Goal: Navigation & Orientation: Find specific page/section

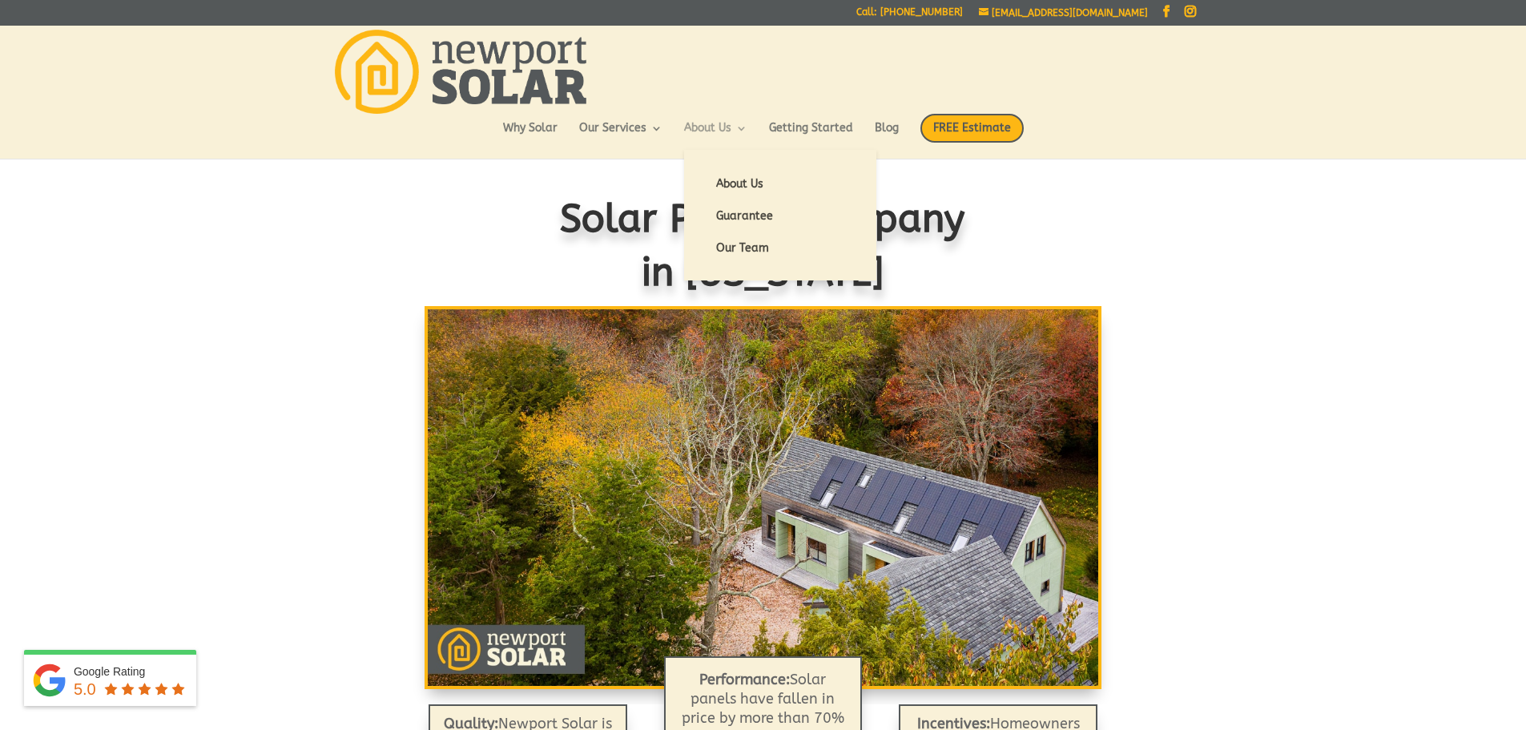
click at [699, 130] on link "About Us" at bounding box center [715, 136] width 63 height 27
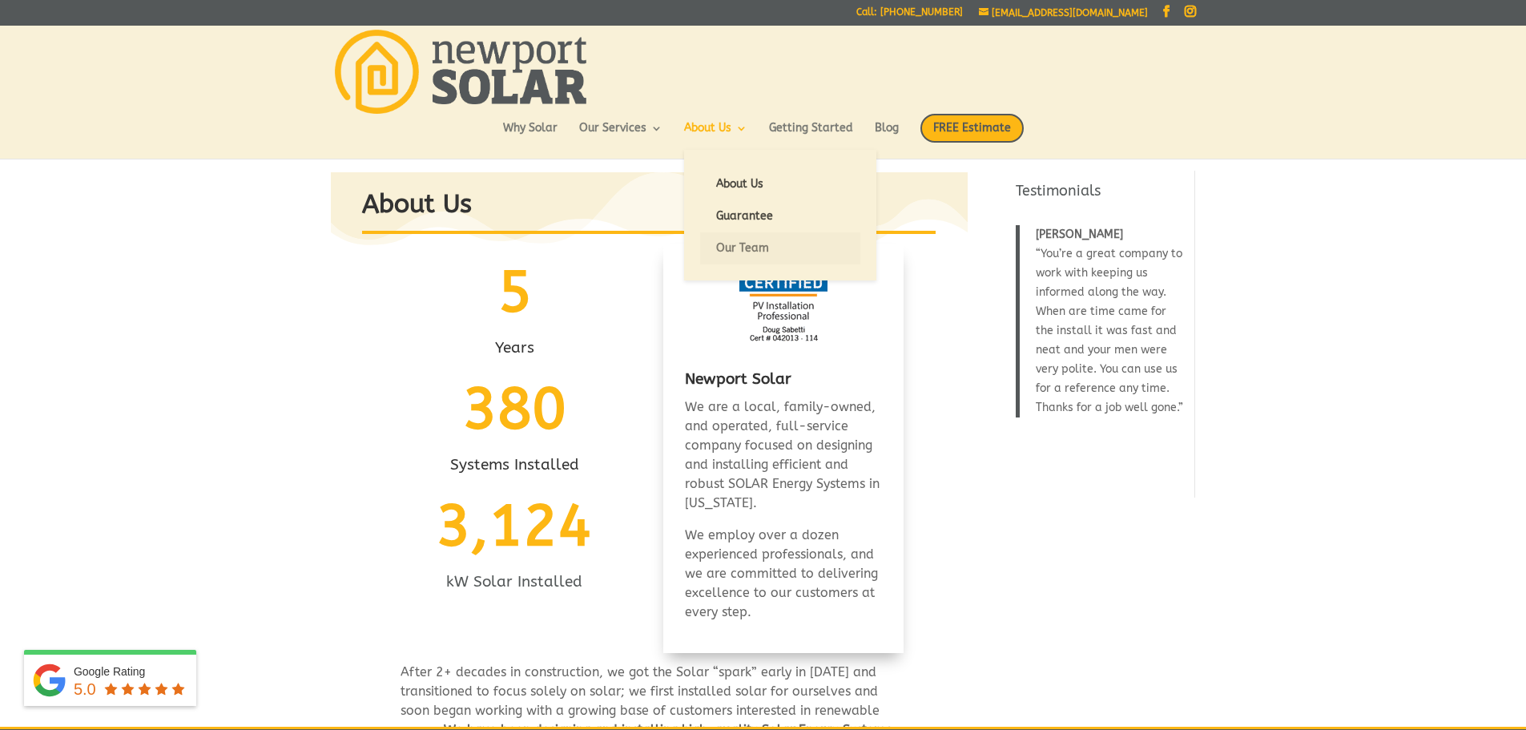
click at [753, 252] on link "Our Team" at bounding box center [780, 248] width 160 height 32
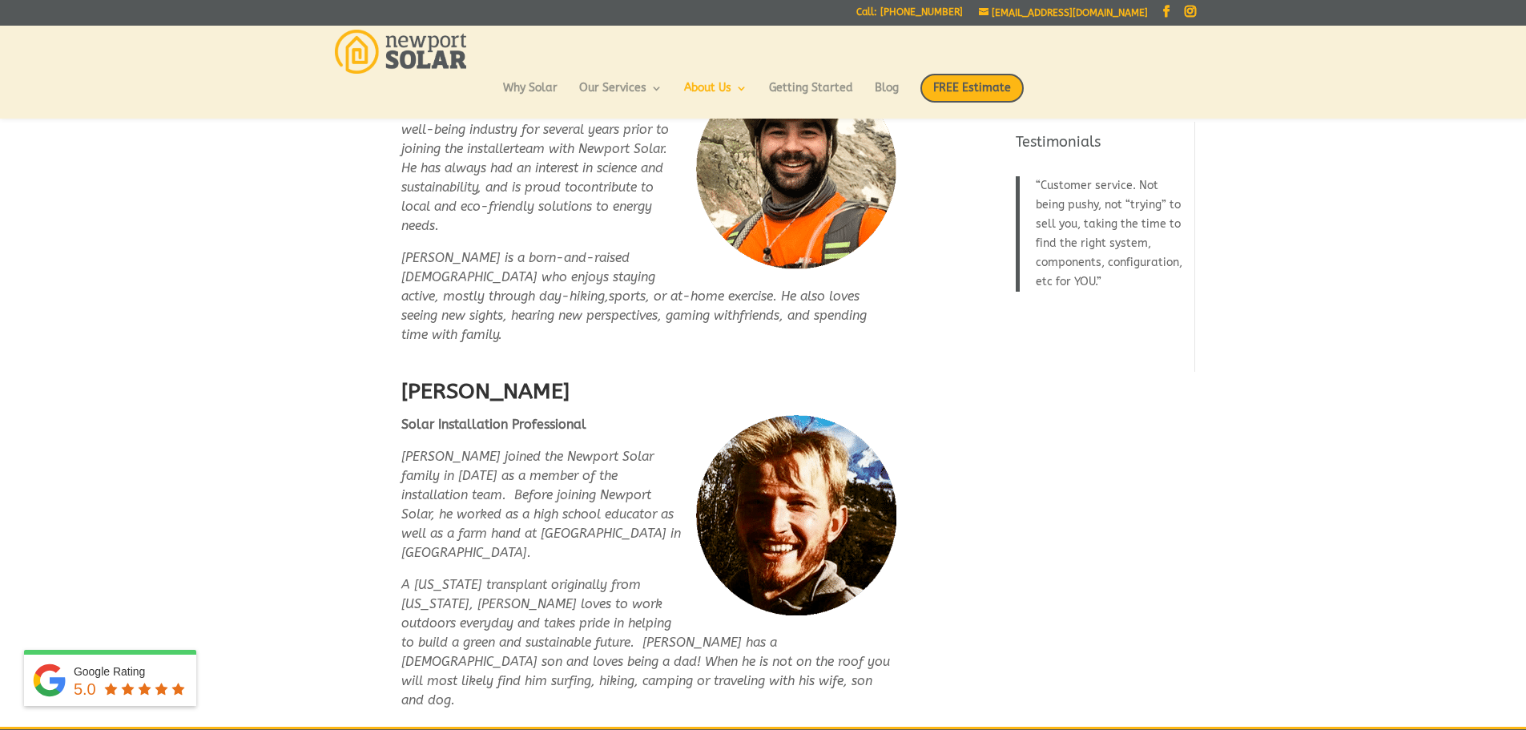
scroll to position [3780, 0]
